Goal: Information Seeking & Learning: Learn about a topic

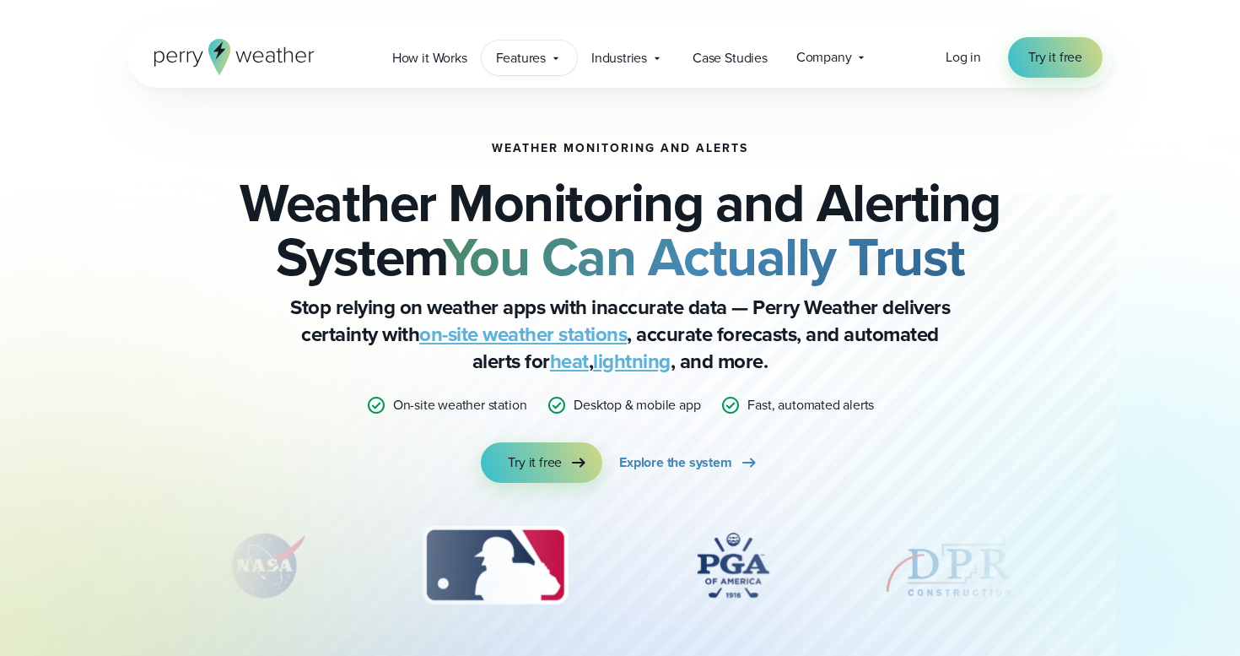
click at [537, 65] on span "Features" at bounding box center [521, 58] width 50 height 20
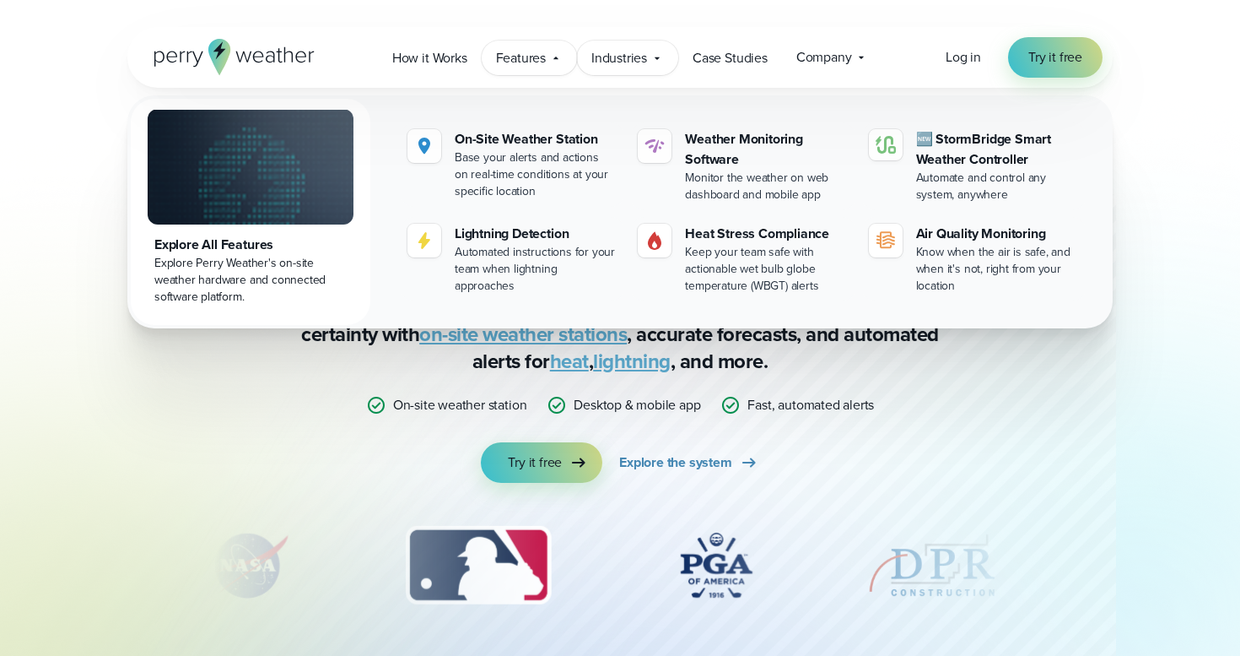
click at [630, 56] on span "Industries" at bounding box center [620, 58] width 56 height 20
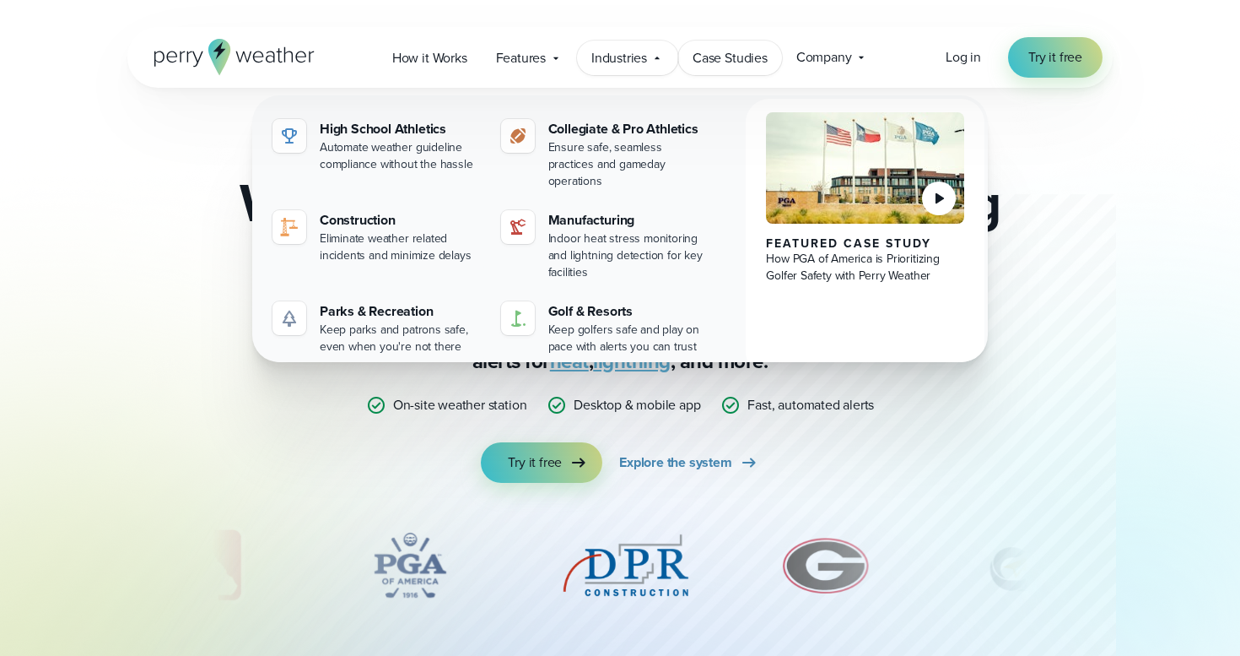
click at [712, 48] on span "Case Studies" at bounding box center [730, 58] width 75 height 20
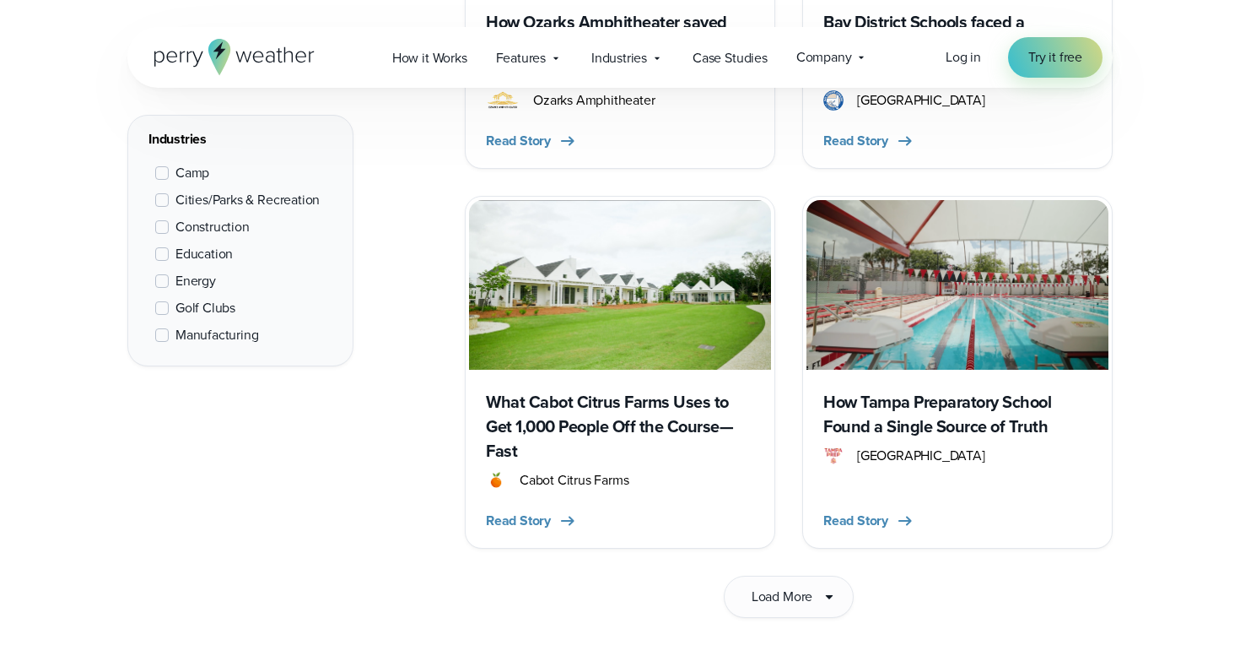
scroll to position [2595, 0]
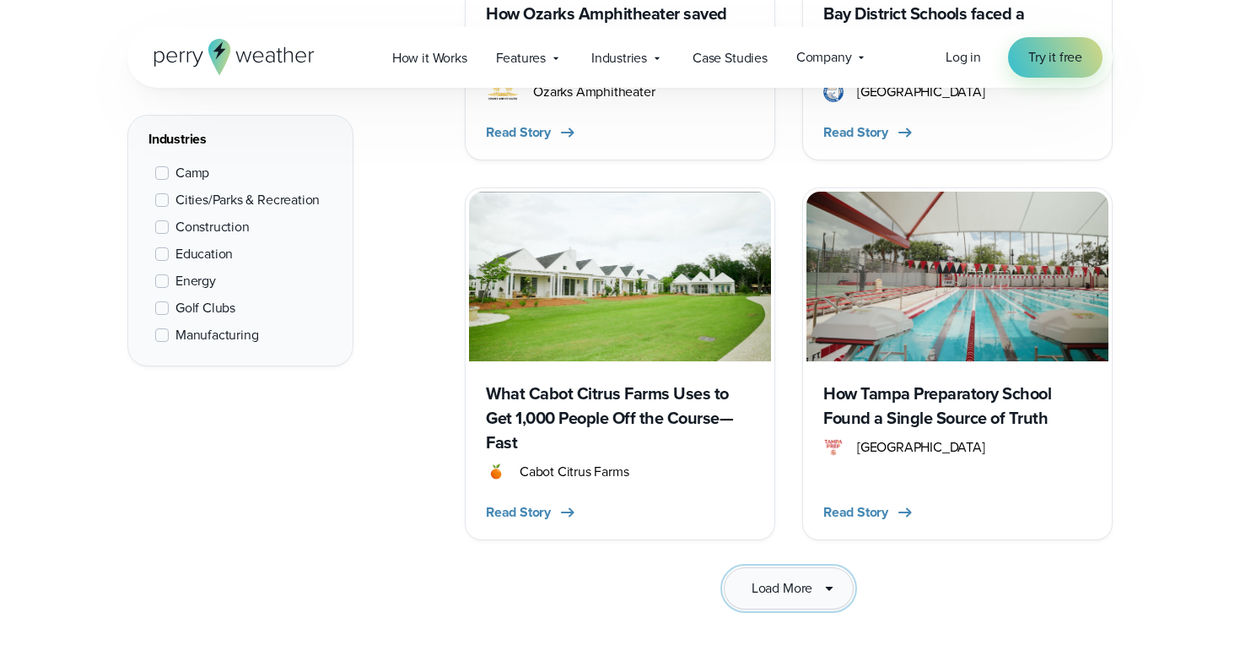
click at [770, 578] on span "Load More" at bounding box center [782, 588] width 61 height 20
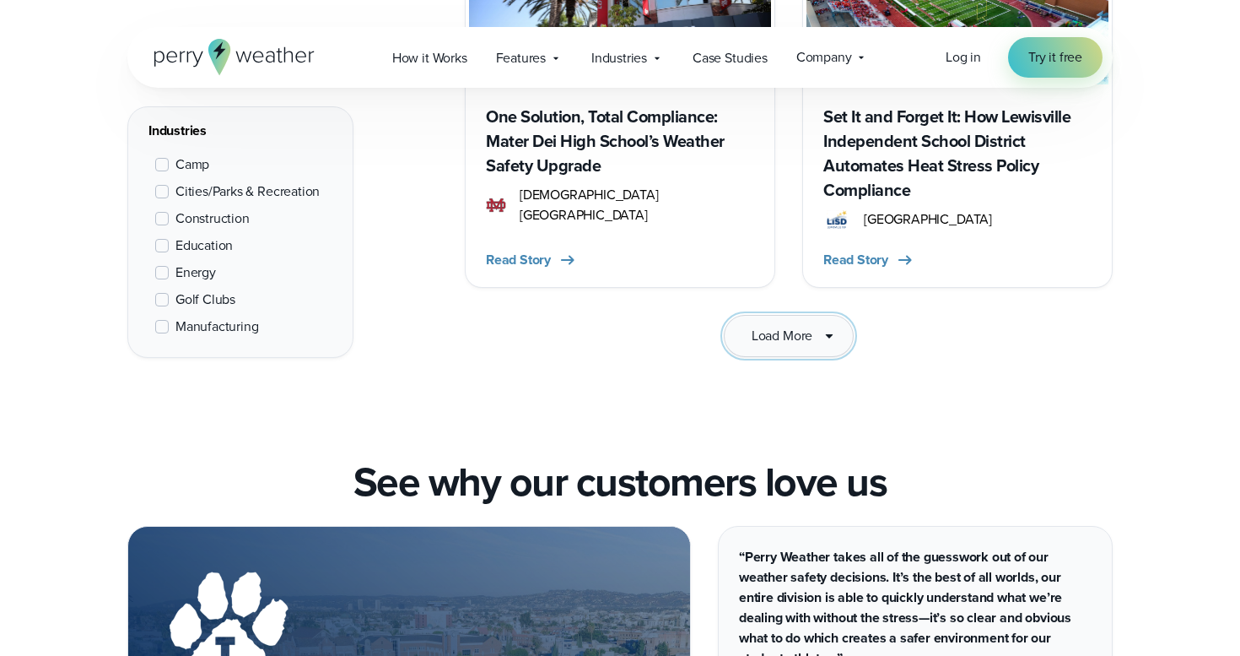
scroll to position [5063, 0]
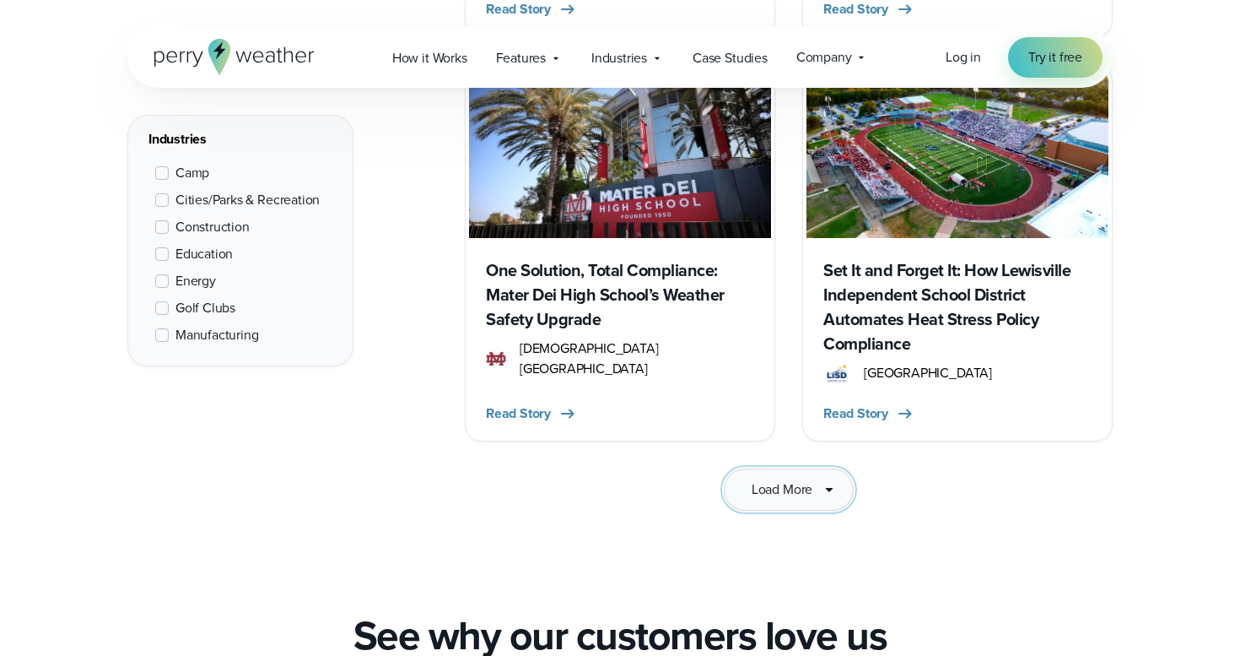
click at [769, 468] on button "Load More" at bounding box center [789, 489] width 130 height 42
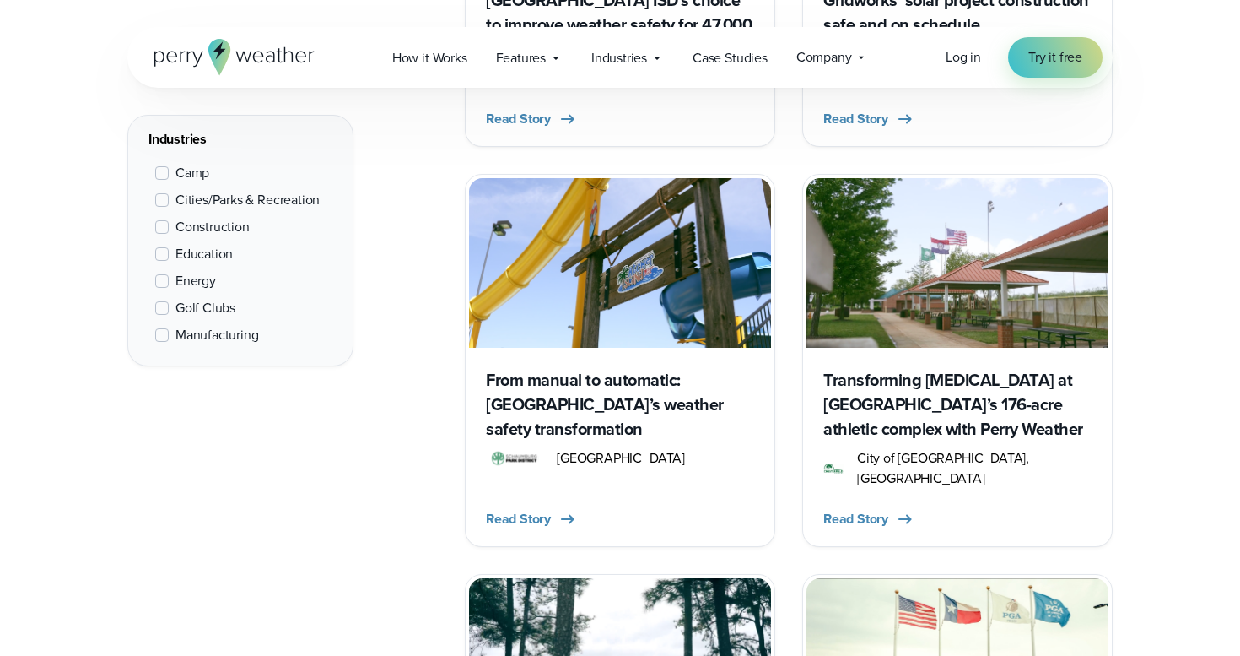
scroll to position [7531, 0]
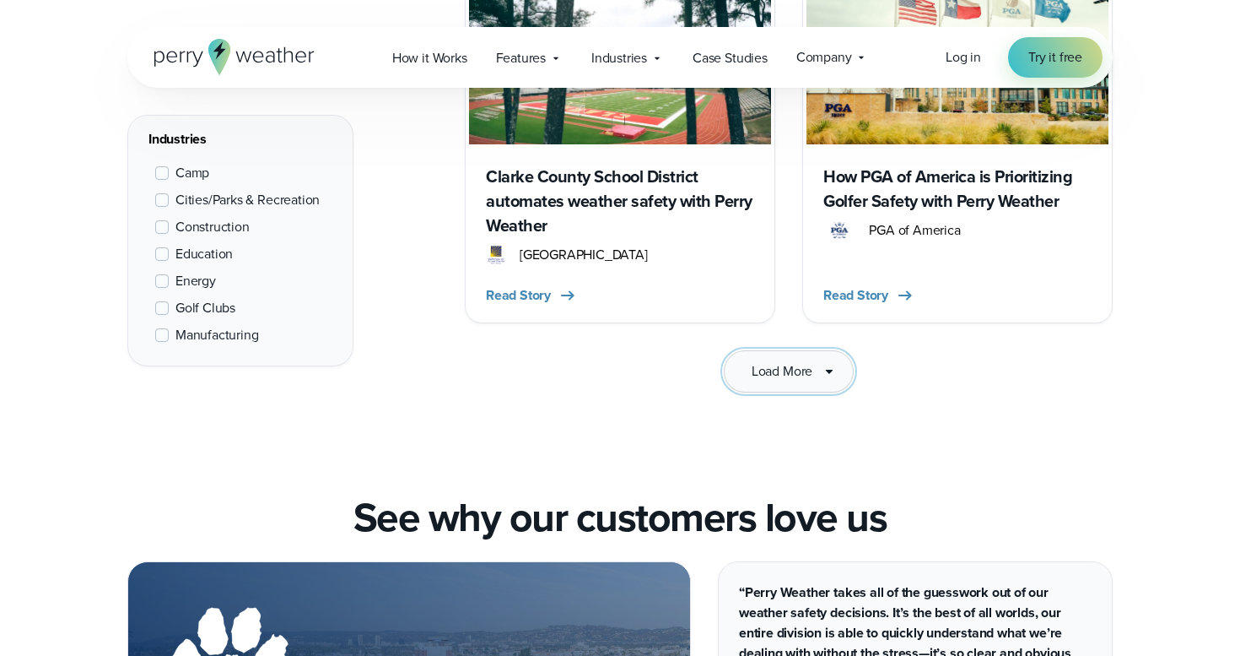
click at [816, 350] on button "Load More" at bounding box center [789, 371] width 130 height 42
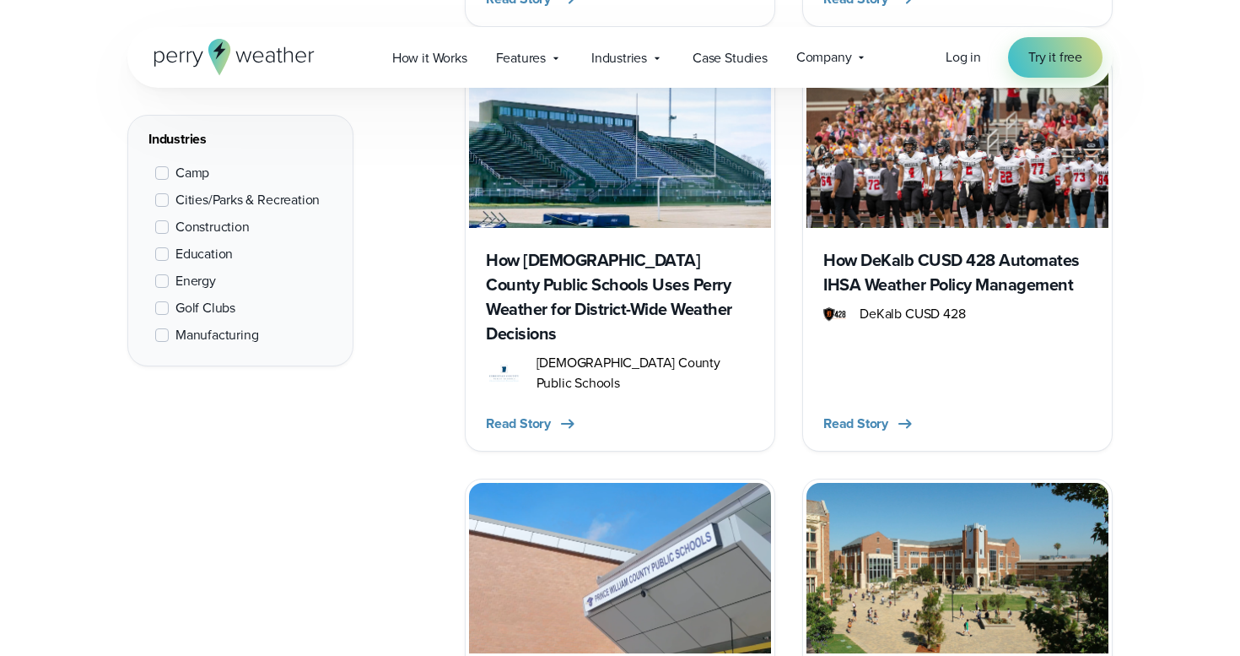
scroll to position [8984, 0]
